Goal: Information Seeking & Learning: Learn about a topic

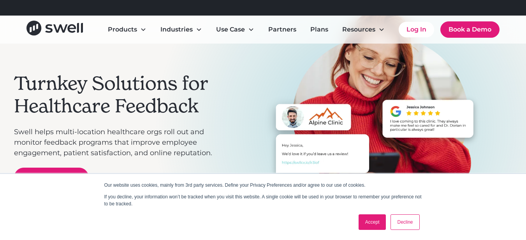
scroll to position [117, 0]
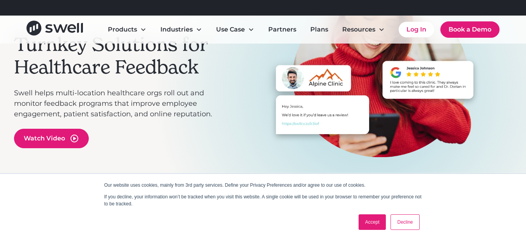
click at [394, 227] on link "Decline" at bounding box center [405, 223] width 29 height 16
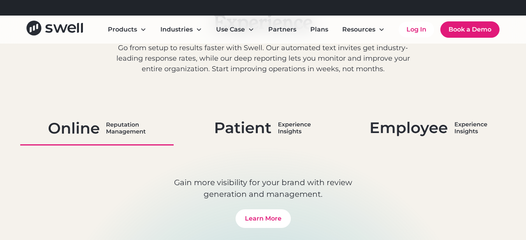
scroll to position [444, 0]
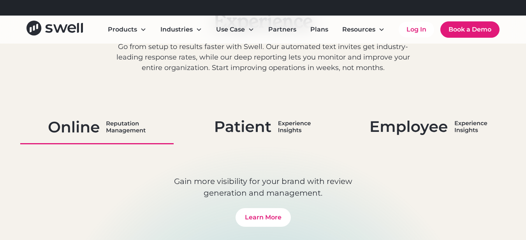
click at [265, 127] on img at bounding box center [263, 127] width 95 height 20
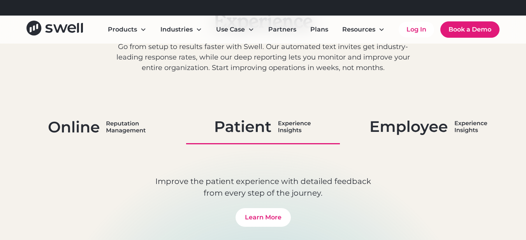
click at [135, 113] on link at bounding box center [97, 128] width 154 height 34
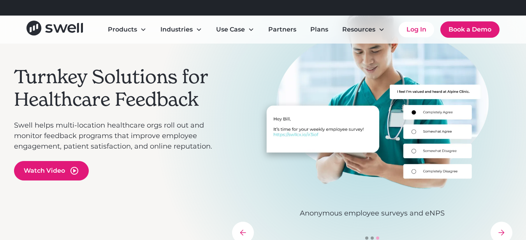
scroll to position [0, 0]
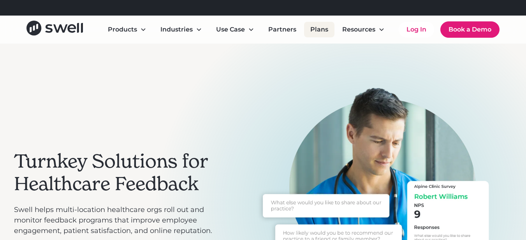
click at [322, 29] on link "Plans" at bounding box center [319, 30] width 30 height 16
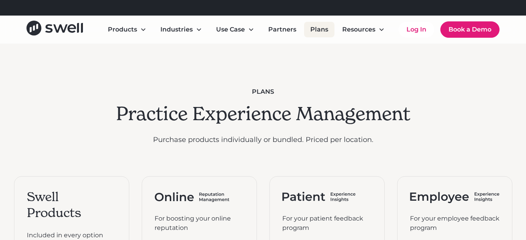
click at [318, 32] on link "Plans" at bounding box center [319, 30] width 30 height 16
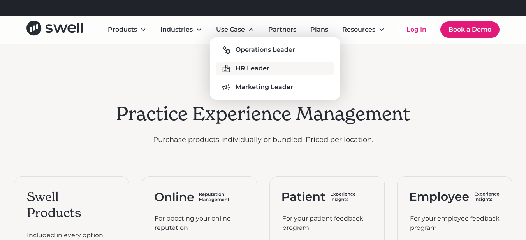
click at [252, 69] on div "HR Leader" at bounding box center [253, 68] width 34 height 9
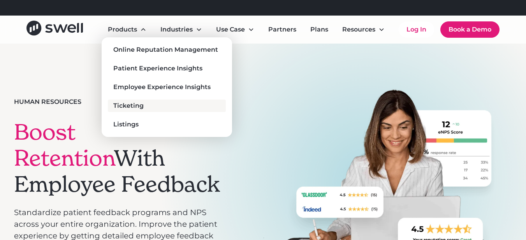
click at [119, 109] on div "Ticketing" at bounding box center [128, 105] width 30 height 9
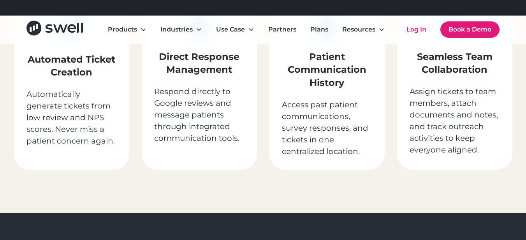
scroll to position [888, 0]
